Goal: Answer question/provide support: Ask a question

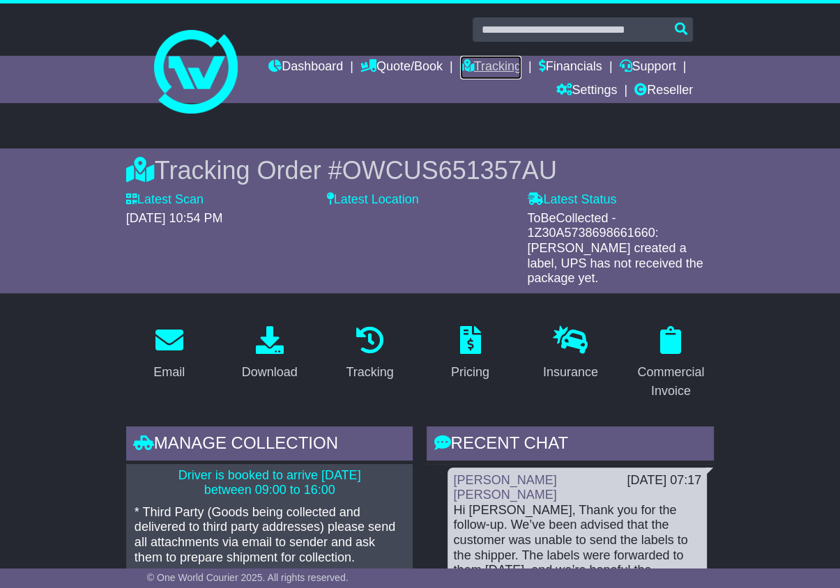
click at [521, 60] on link "Tracking" at bounding box center [490, 68] width 61 height 24
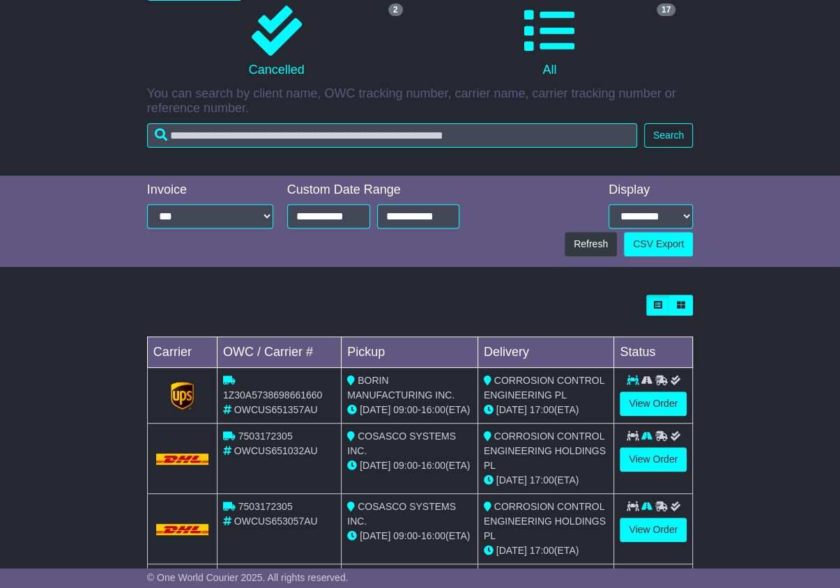
scroll to position [279, 0]
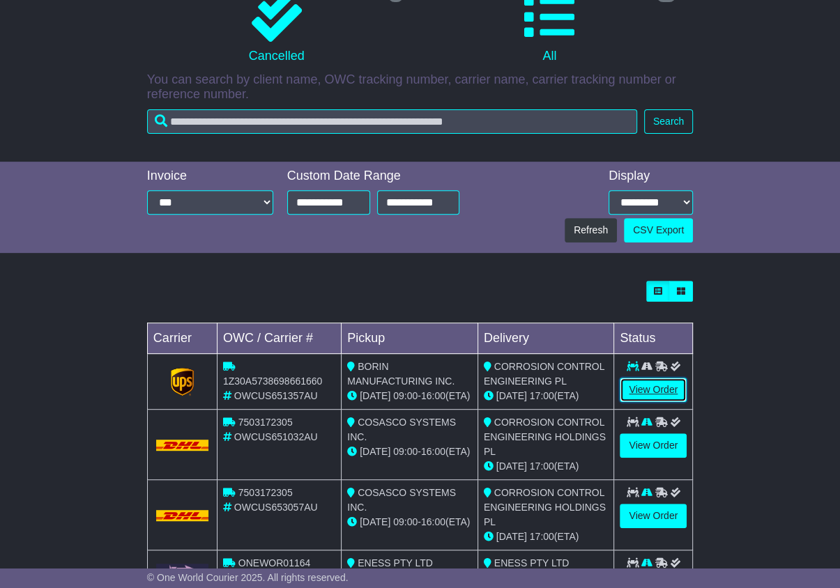
click at [649, 387] on link "View Order" at bounding box center [652, 390] width 67 height 24
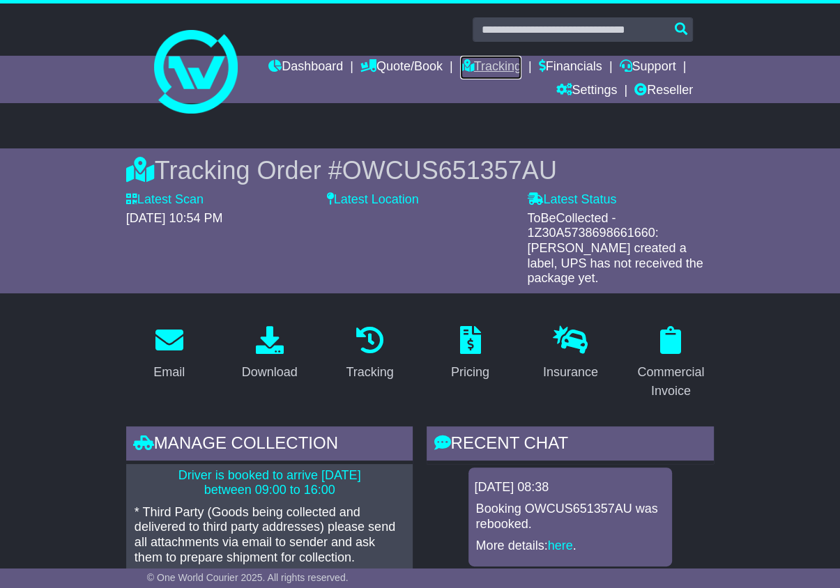
click at [521, 60] on link "Tracking" at bounding box center [490, 68] width 61 height 24
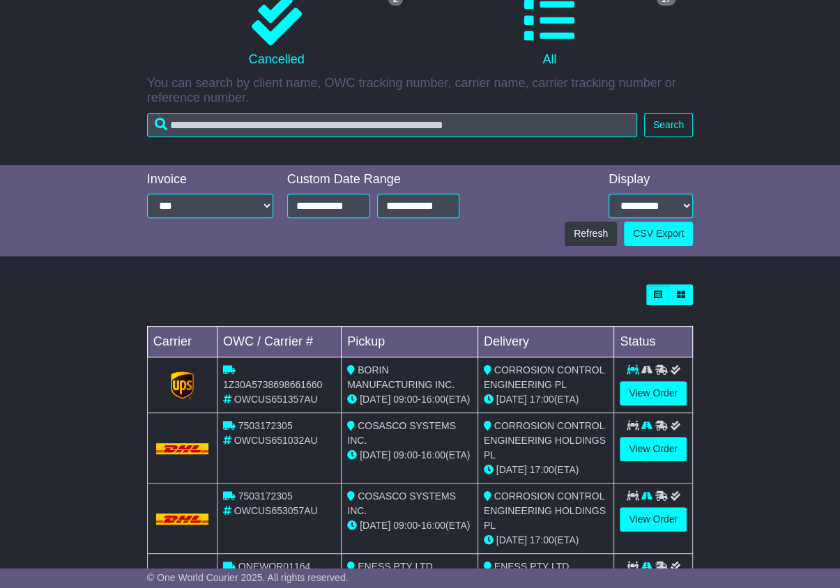
scroll to position [348, 0]
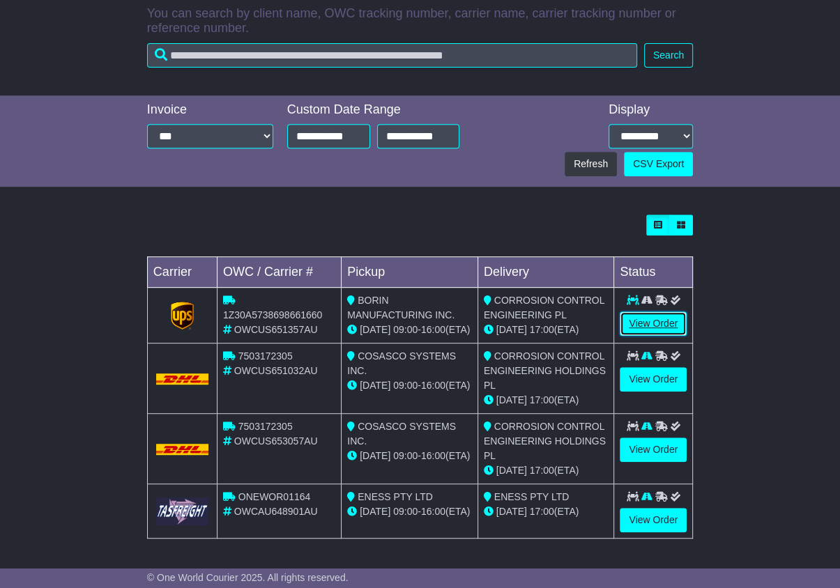
click at [650, 320] on link "View Order" at bounding box center [652, 323] width 67 height 24
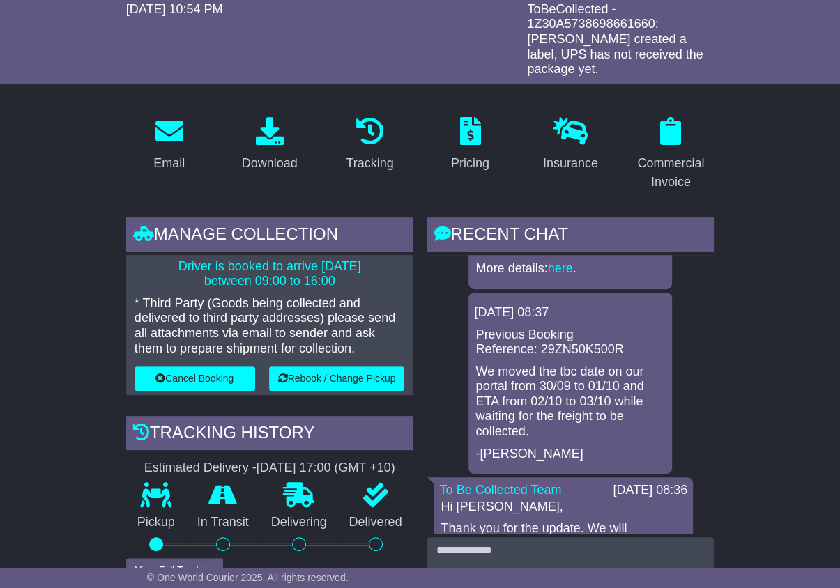
scroll to position [139, 0]
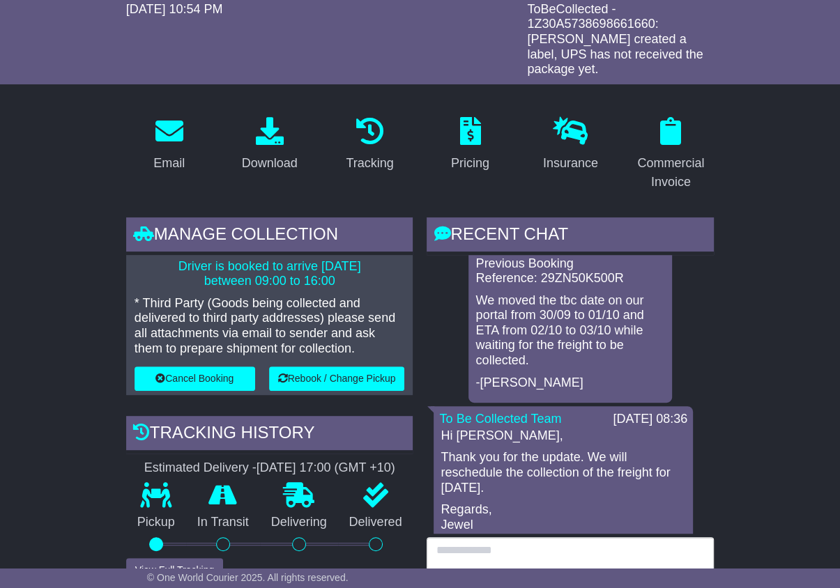
click at [479, 546] on textarea at bounding box center [569, 567] width 287 height 60
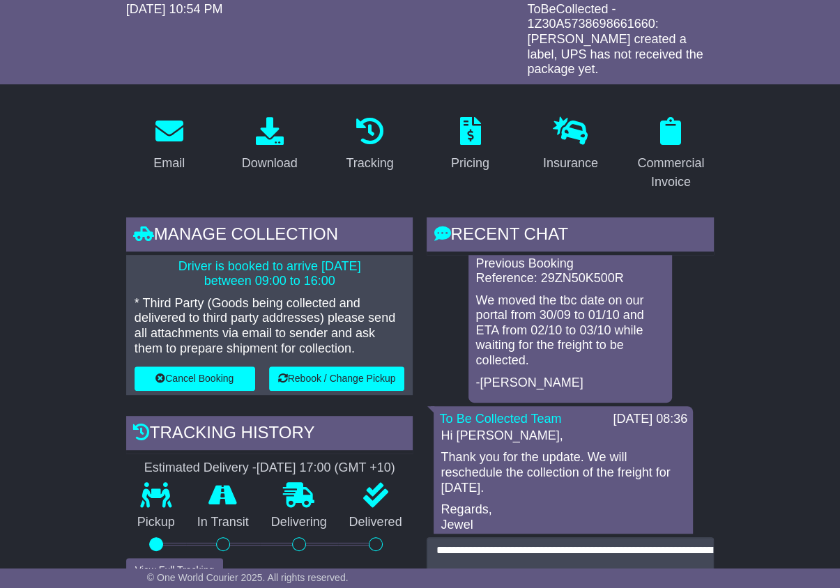
scroll to position [518, 0]
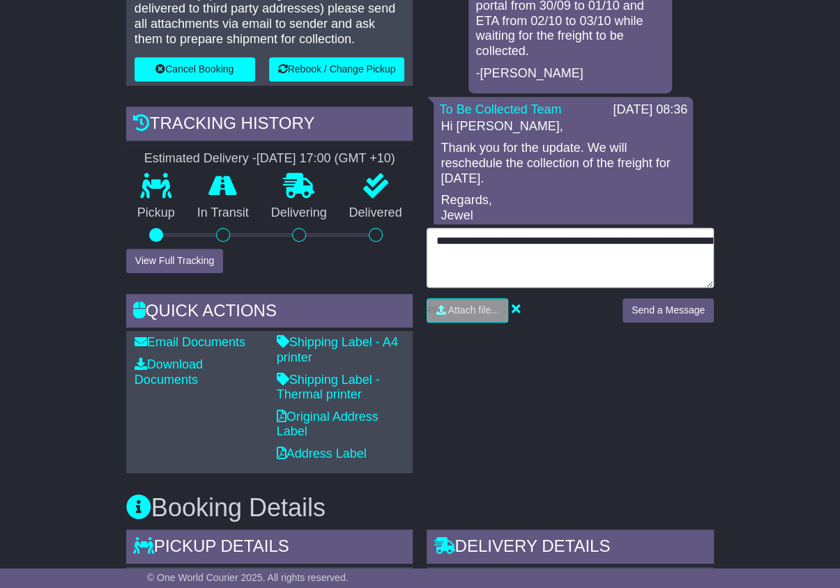
click at [520, 228] on textarea "*********" at bounding box center [569, 258] width 287 height 60
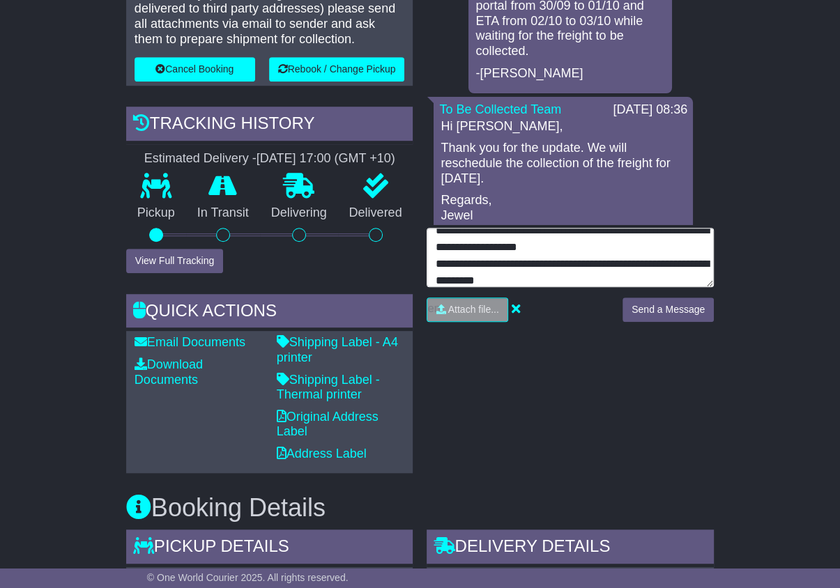
scroll to position [28, 0]
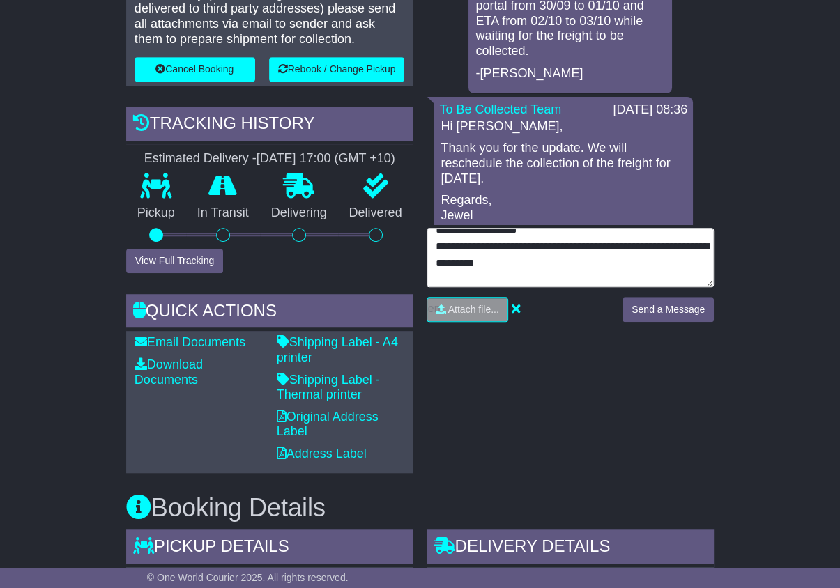
type textarea "**********"
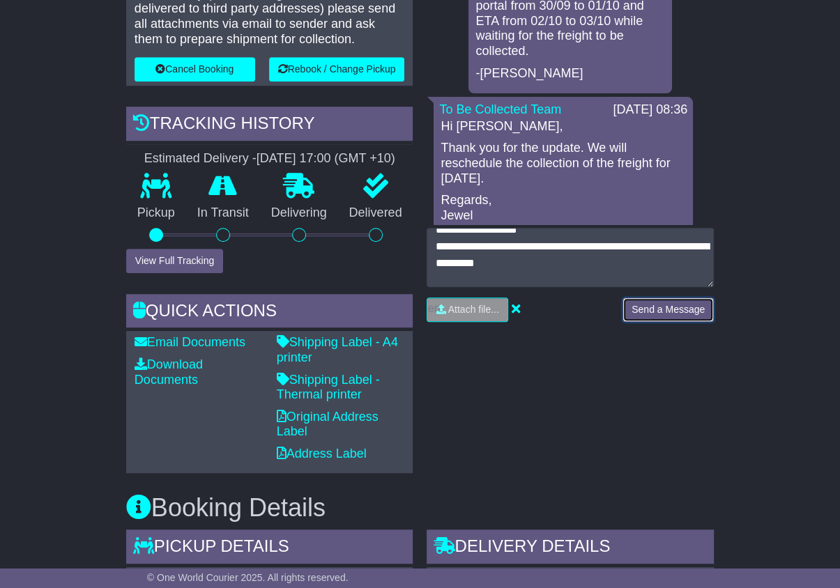
click at [671, 297] on button "Send a Message" at bounding box center [667, 309] width 91 height 24
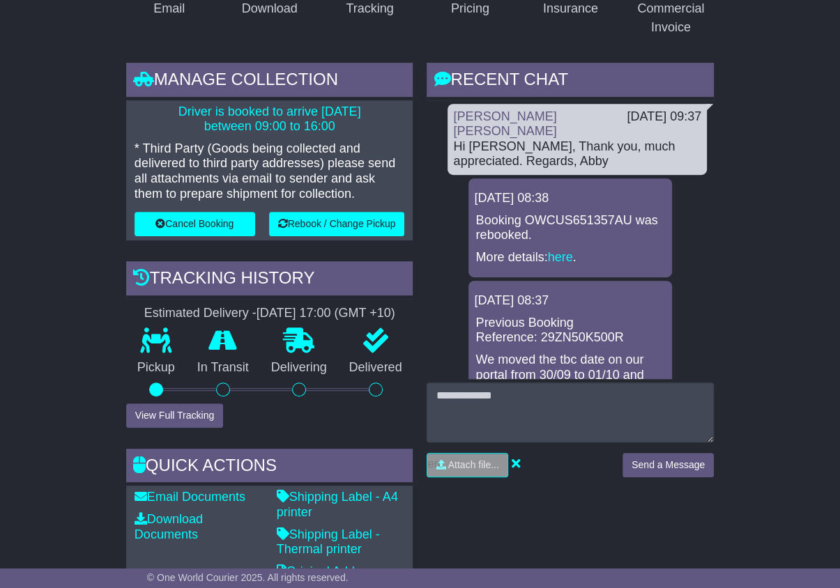
scroll to position [240, 0]
